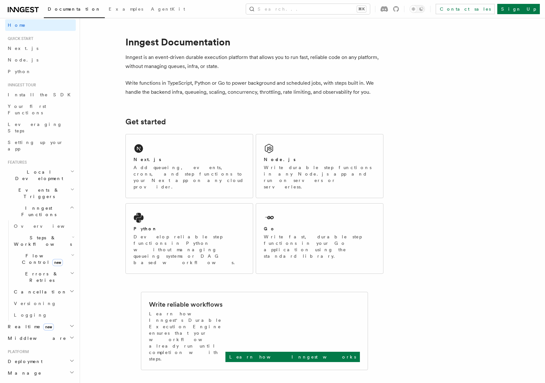
scroll to position [8, 0]
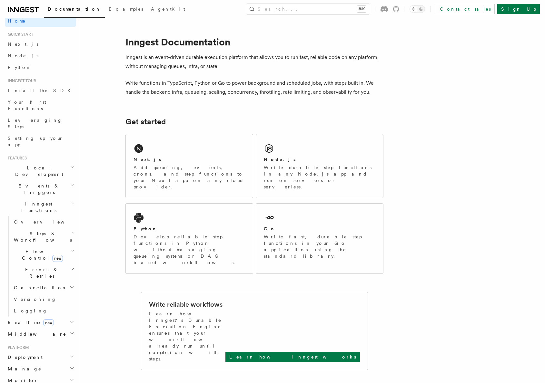
click at [38, 285] on span "Cancellation" at bounding box center [39, 288] width 56 height 6
click at [39, 326] on span "Cancel on events" at bounding box center [48, 332] width 56 height 13
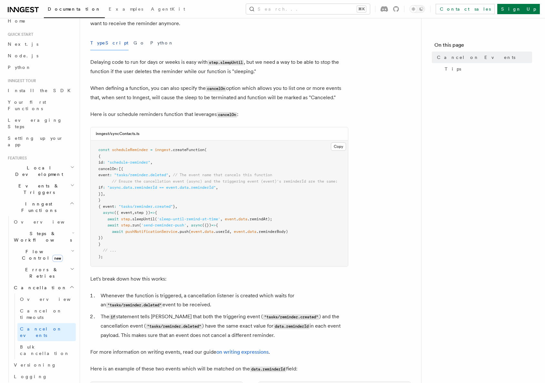
scroll to position [88, 0]
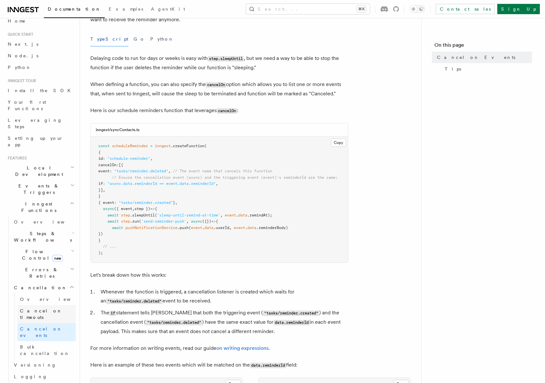
click at [42, 309] on span "Cancel on timeouts" at bounding box center [41, 315] width 42 height 12
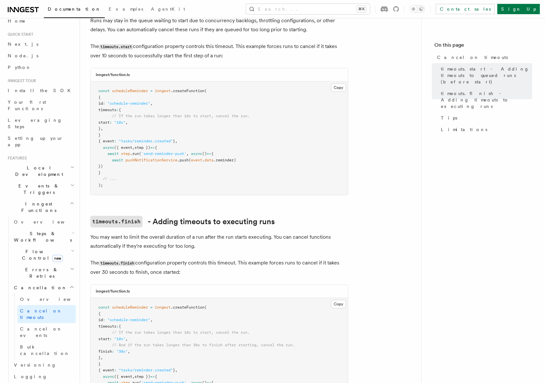
scroll to position [191, 0]
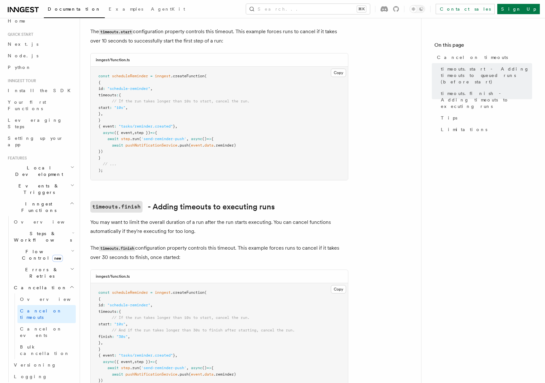
click at [31, 249] on span "Flow Control new" at bounding box center [41, 255] width 60 height 13
click at [27, 249] on span "Flow Control new" at bounding box center [41, 255] width 60 height 13
click at [34, 231] on span "Steps & Workflows" at bounding box center [41, 237] width 61 height 13
click at [45, 284] on span "Wait for events" at bounding box center [39, 290] width 38 height 12
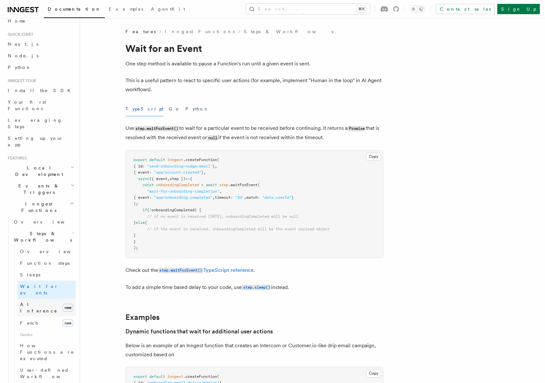
click at [54, 299] on link "AI Inference new" at bounding box center [46, 308] width 58 height 18
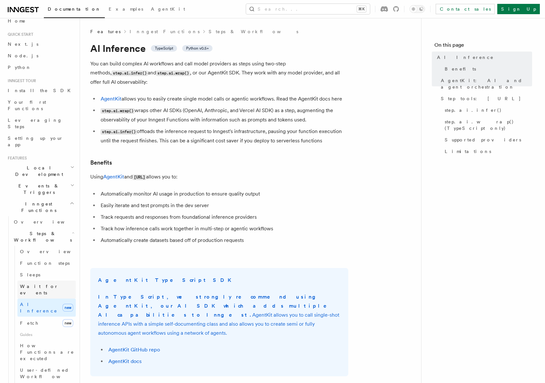
click at [52, 281] on link "Wait for events" at bounding box center [46, 290] width 58 height 18
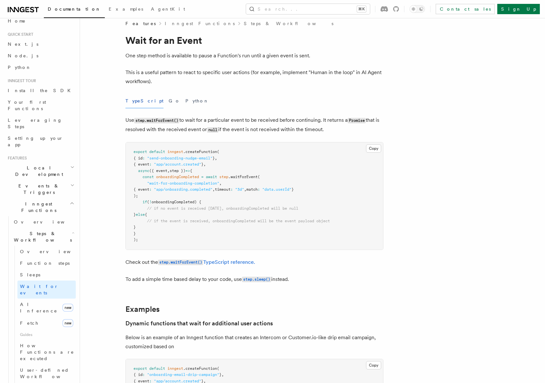
scroll to position [4, 0]
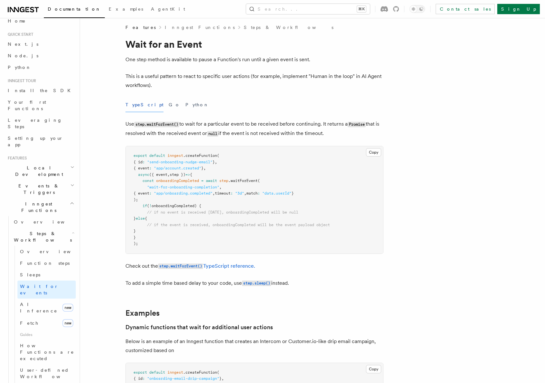
click at [245, 57] on p "One step method is available to pause a Function's run until a given event is s…" at bounding box center [254, 59] width 258 height 9
